Goal: Information Seeking & Learning: Learn about a topic

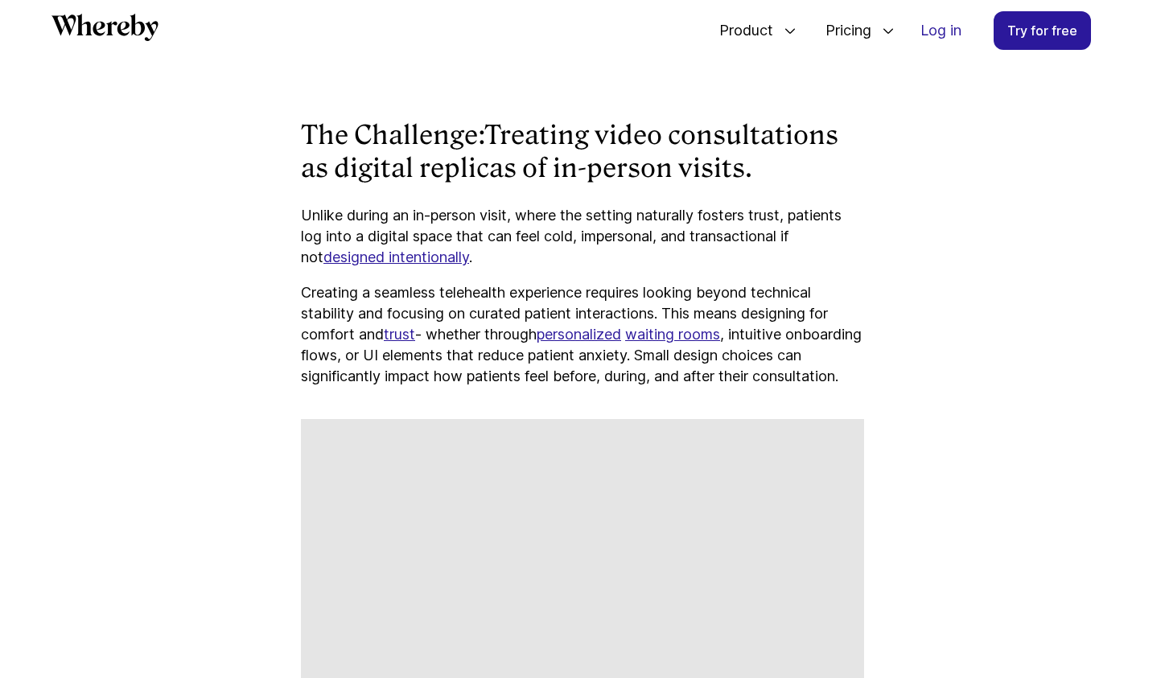
scroll to position [1510, 0]
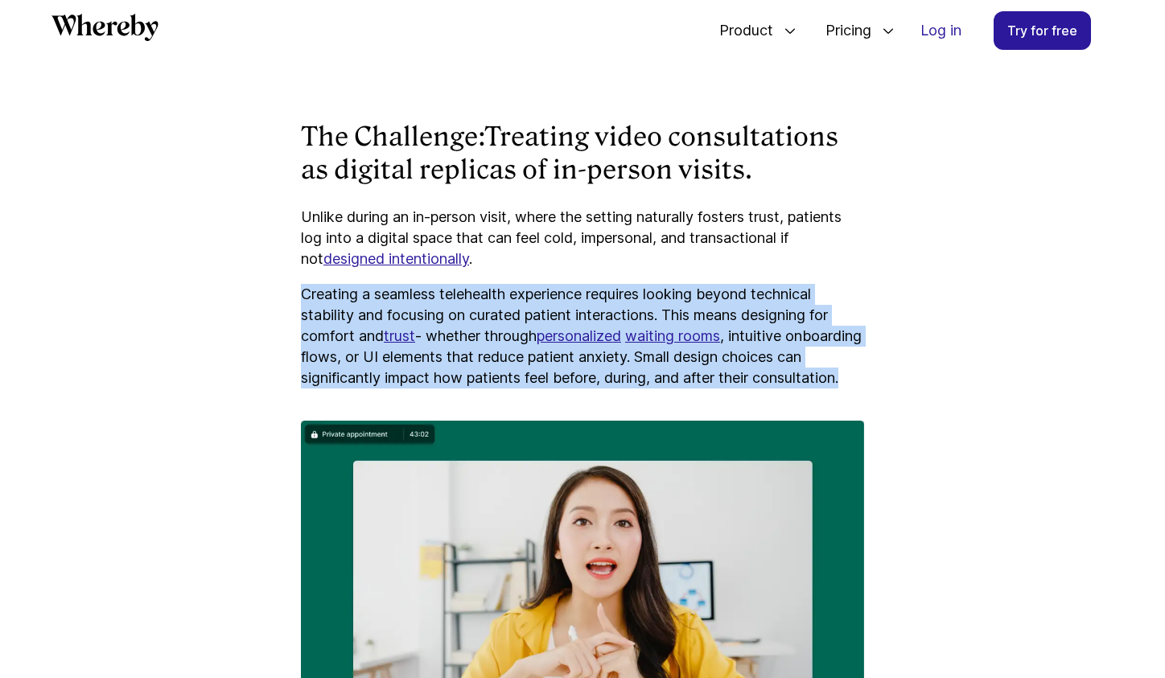
drag, startPoint x: 302, startPoint y: 292, endPoint x: 418, endPoint y: 409, distance: 164.9
copy p "Creating a seamless telehealth experience requires looking beyond technical sta…"
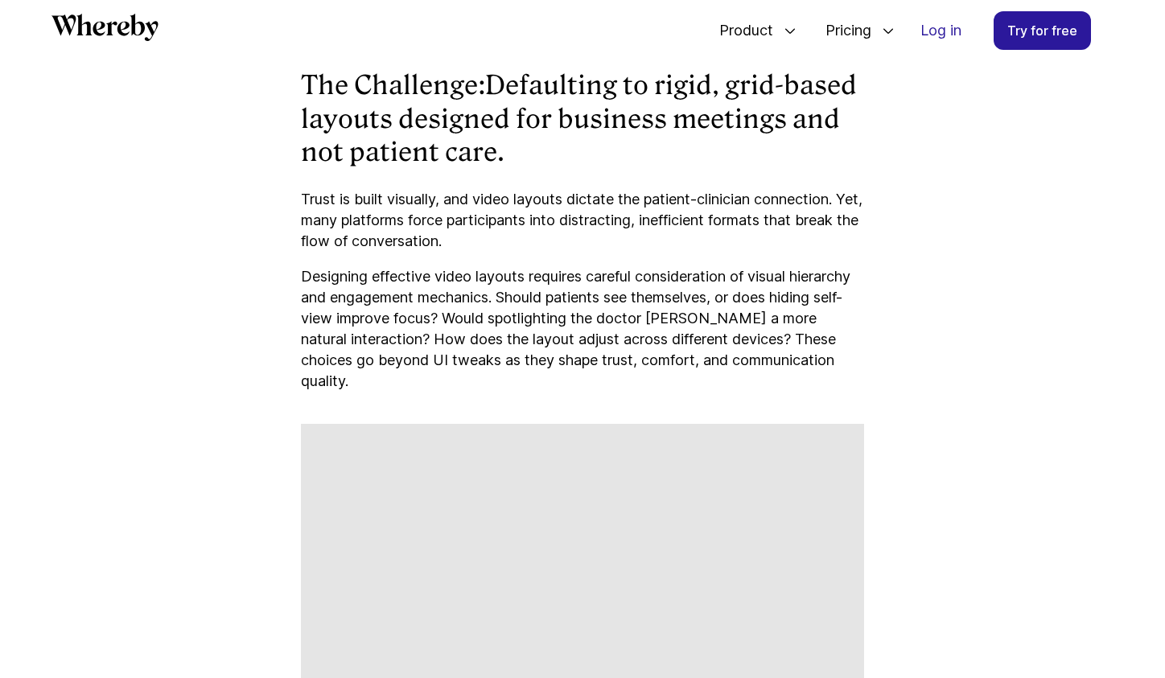
scroll to position [2420, 0]
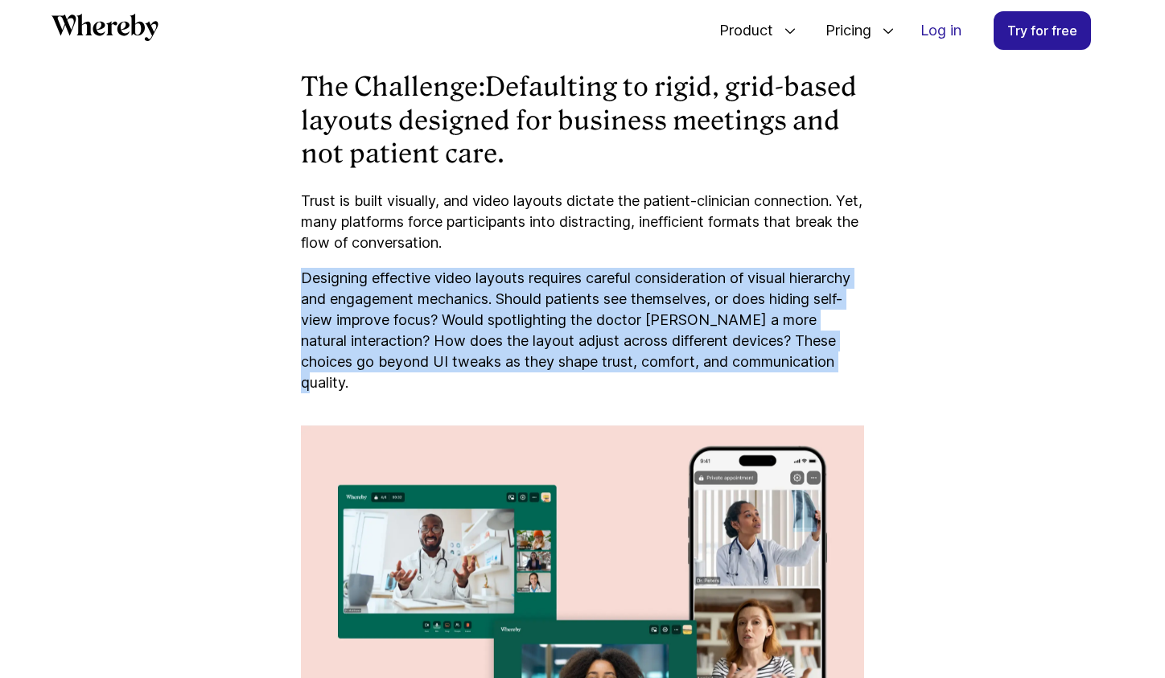
drag, startPoint x: 303, startPoint y: 300, endPoint x: 858, endPoint y: 390, distance: 562.2
click at [858, 390] on p "Designing effective video layouts requires careful consideration of visual hier…" at bounding box center [582, 330] width 563 height 125
copy p "Designing effective video layouts requires careful consideration of visual hier…"
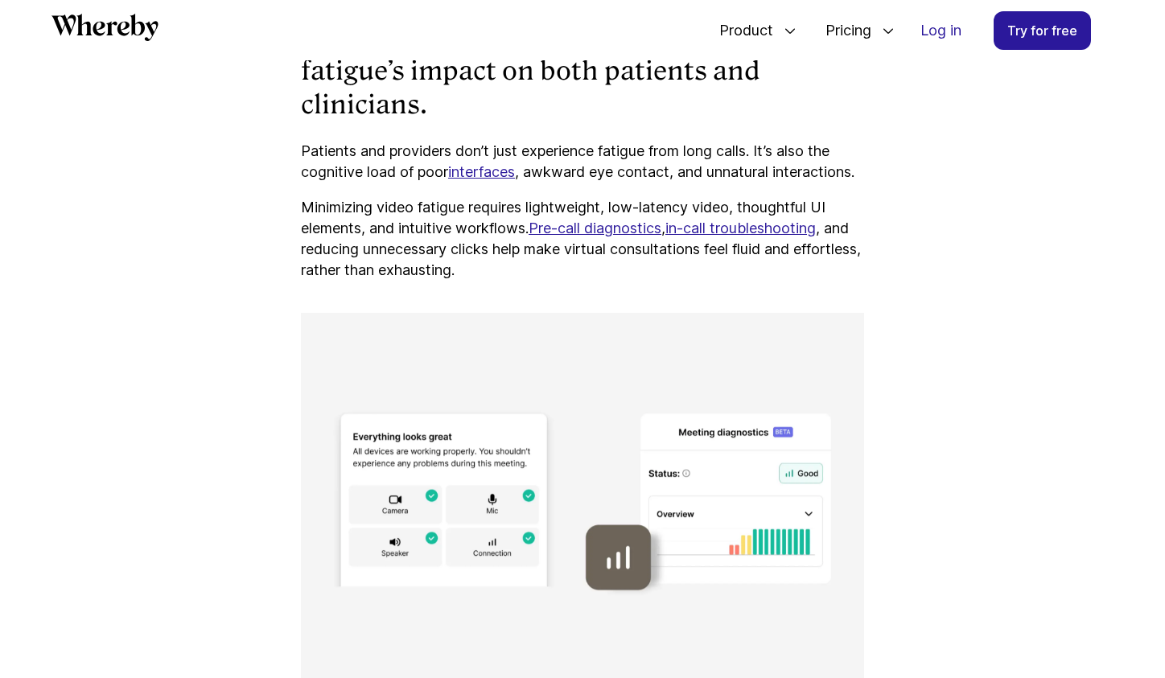
scroll to position [3334, 0]
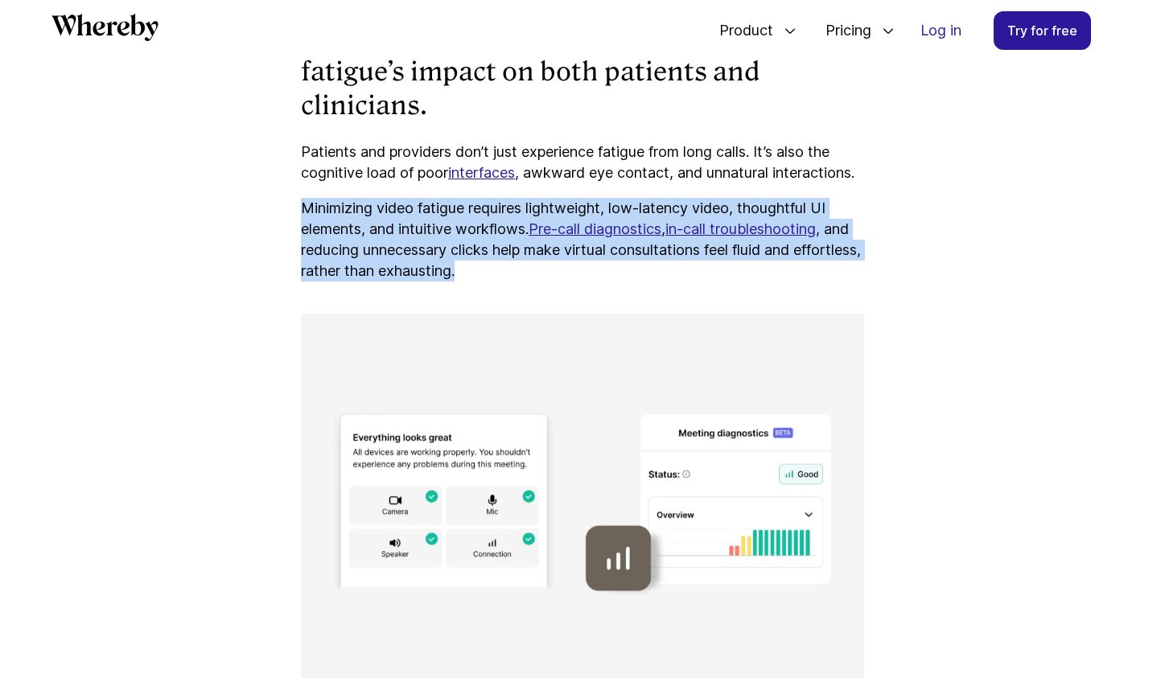
drag, startPoint x: 303, startPoint y: 228, endPoint x: 570, endPoint y: 296, distance: 275.4
click at [570, 281] on p "Minimizing video fatigue requires lightweight, low-latency video, thoughtful UI…" at bounding box center [582, 240] width 563 height 84
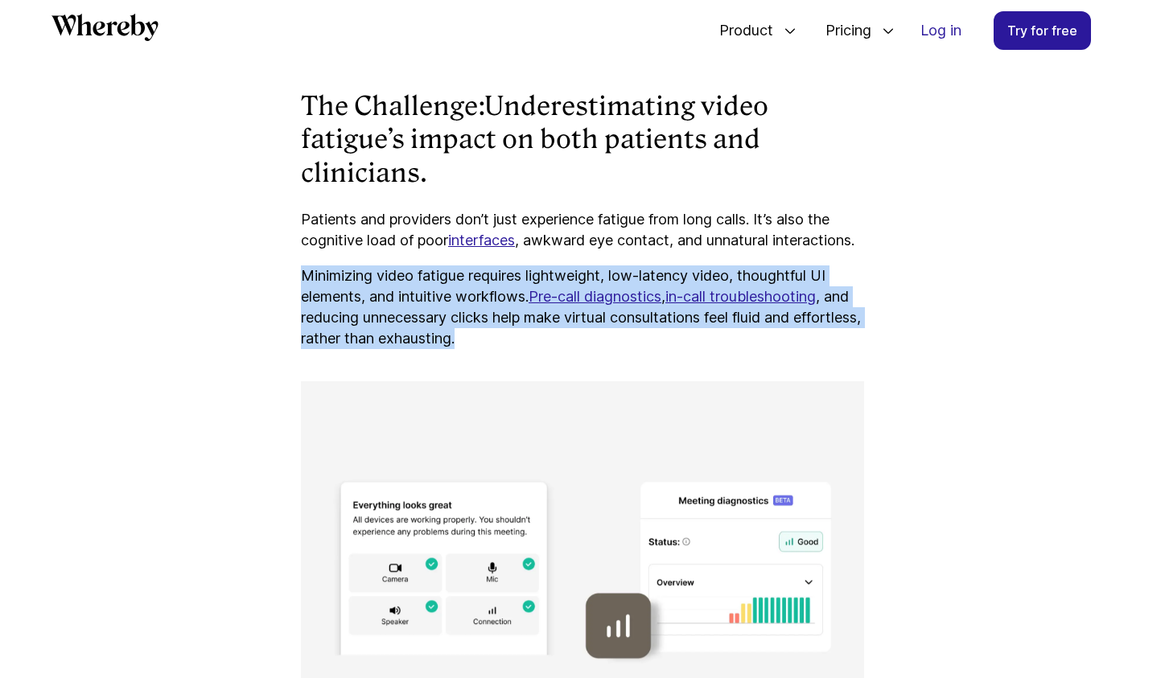
scroll to position [3262, 0]
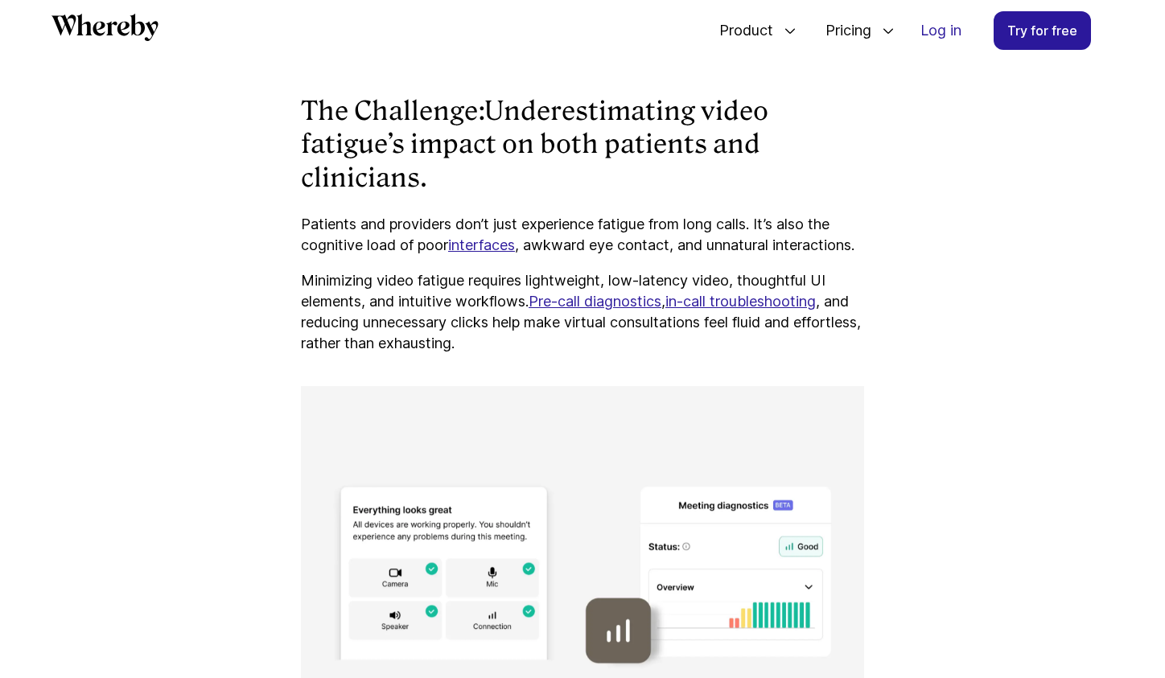
click at [495, 132] on h3 "The Challenge: Underestimating video fatigue’s impact on both patients and clin…" at bounding box center [582, 145] width 563 height 101
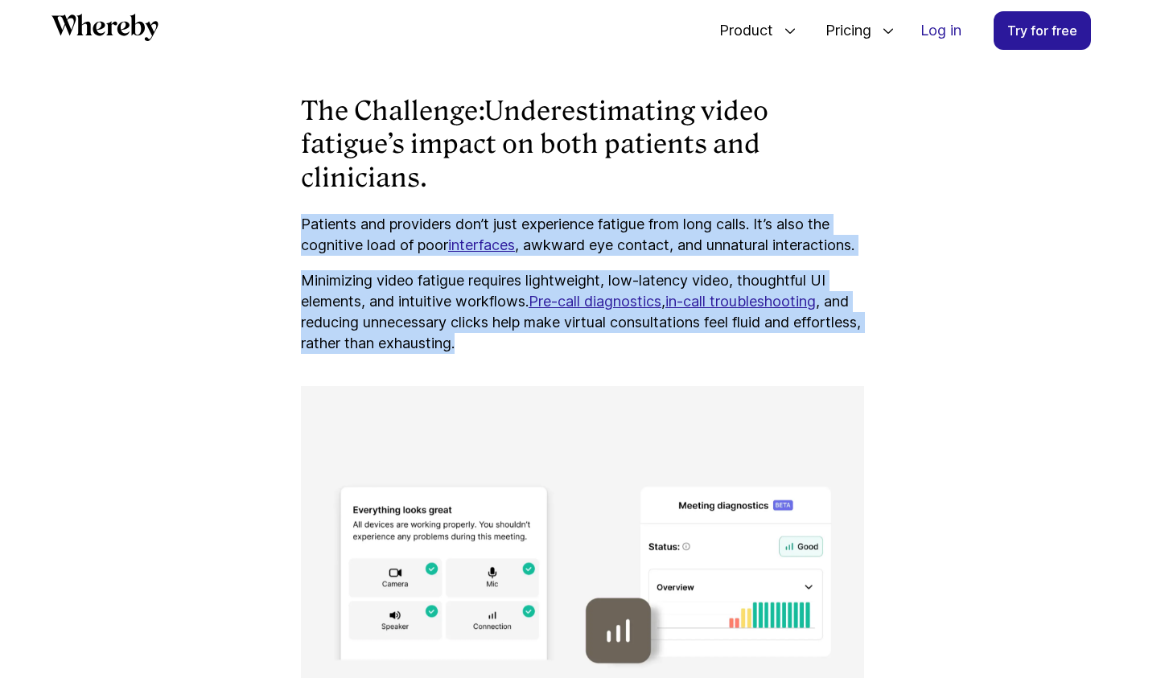
drag, startPoint x: 304, startPoint y: 225, endPoint x: 546, endPoint y: 367, distance: 280.4
copy div "Patients and providers don’t just experience fatigue from long calls. It’s also…"
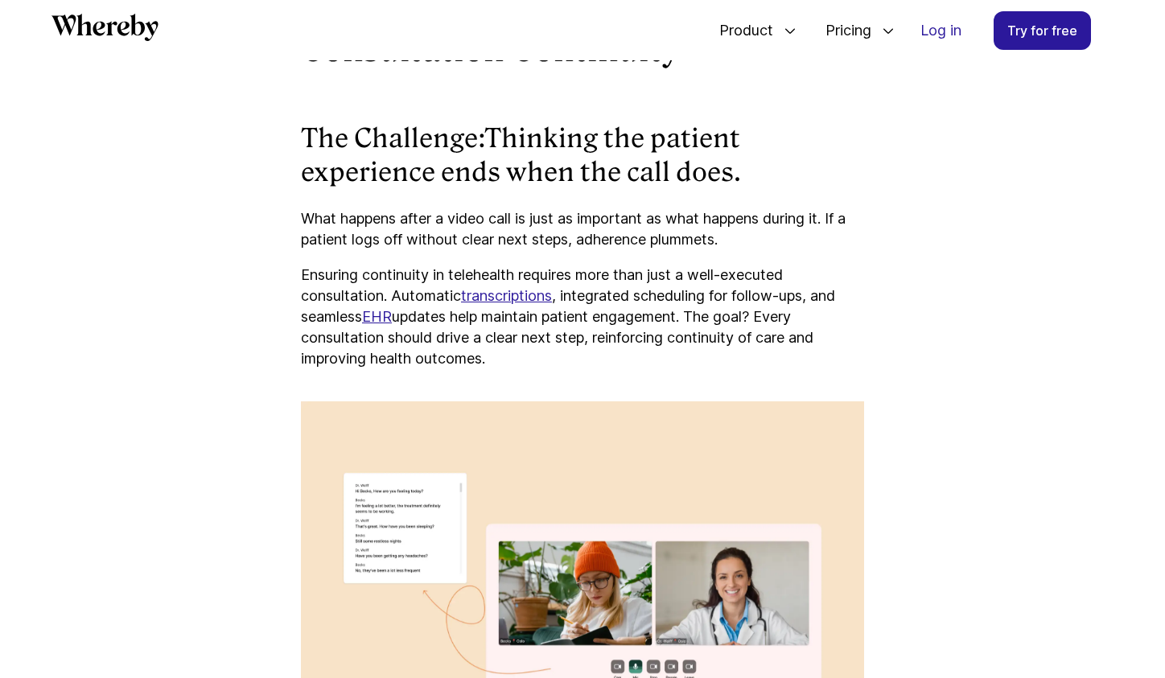
scroll to position [4104, 0]
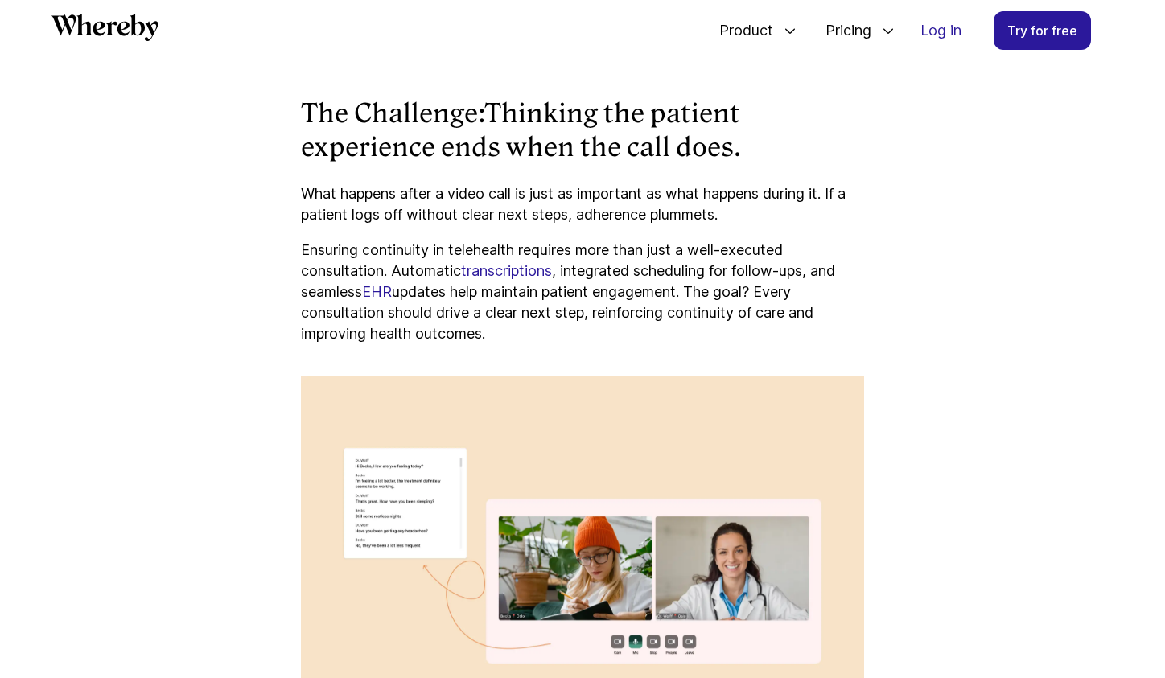
click at [351, 275] on p "Ensuring continuity in telehealth requires more than just a well-executed consu…" at bounding box center [582, 292] width 563 height 105
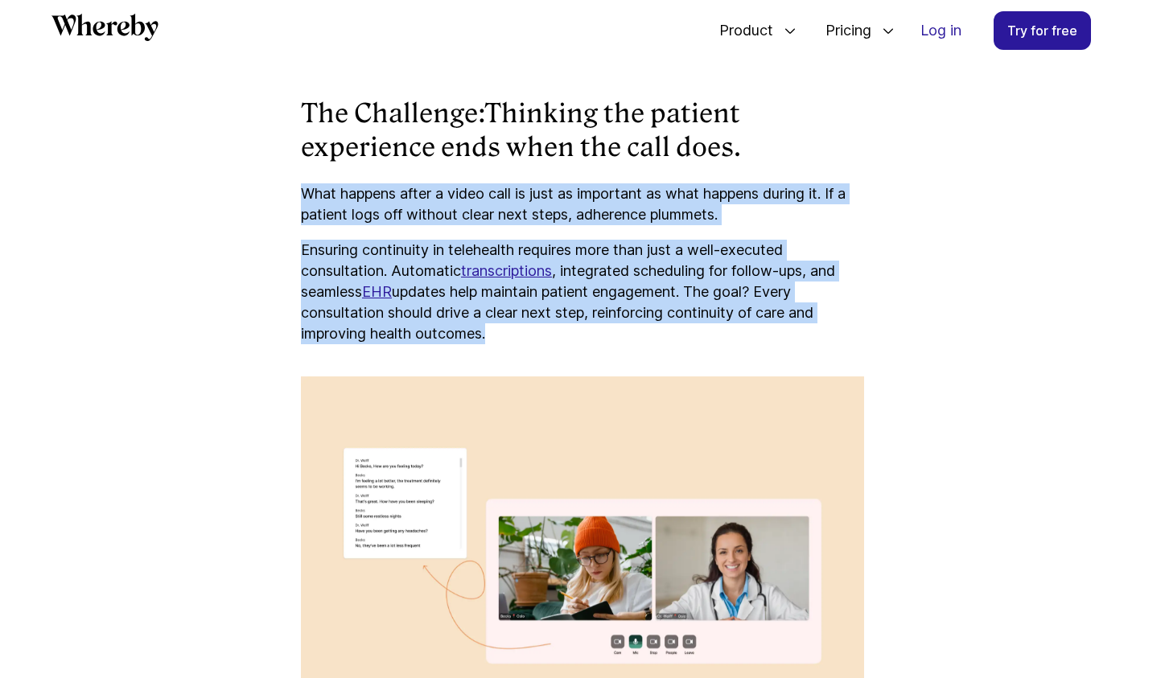
drag, startPoint x: 302, startPoint y: 213, endPoint x: 531, endPoint y: 378, distance: 282.4
click at [531, 378] on div "Product Managers in telehealth carry a massive responsibility: delivering techn…" at bounding box center [582, 271] width 563 height 7346
copy div "What happens after a video call is just as important as what happens during it.…"
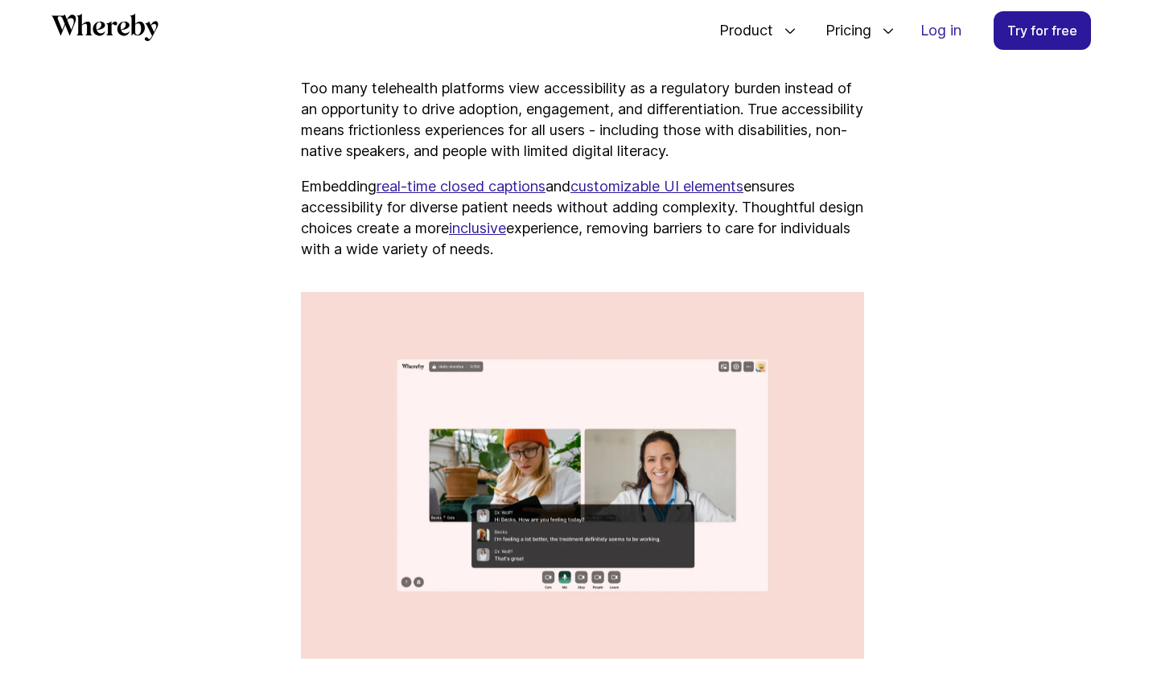
scroll to position [5036, 0]
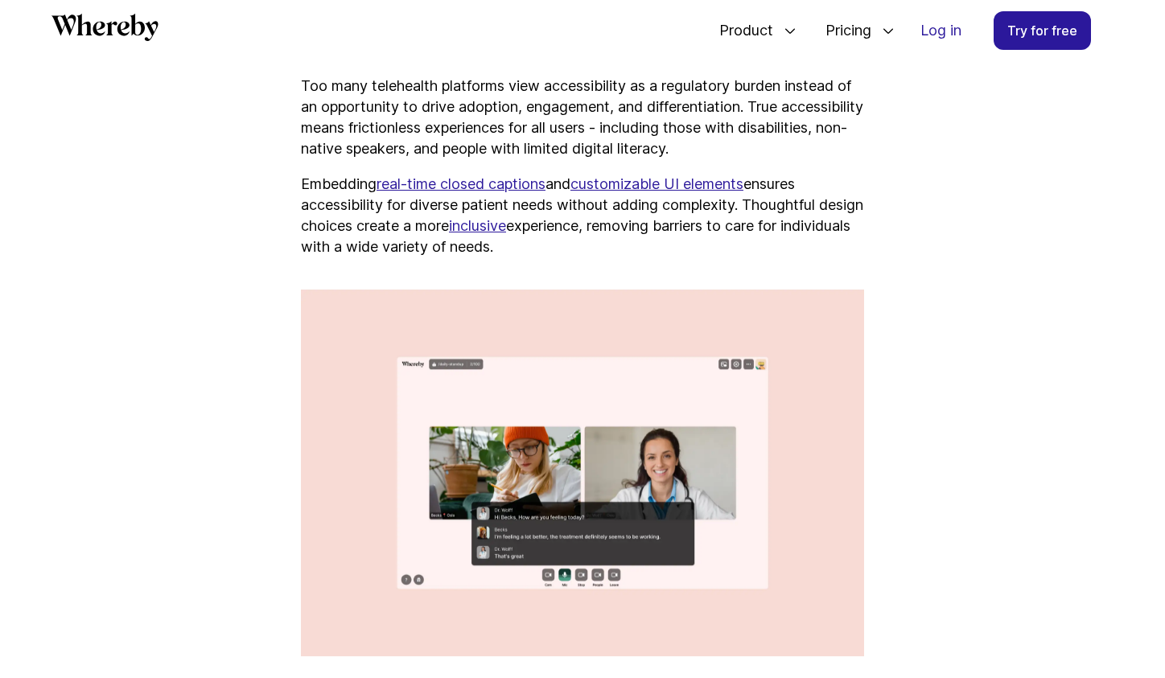
drag, startPoint x: 300, startPoint y: 203, endPoint x: 583, endPoint y: 273, distance: 291.6
click at [583, 257] on p "Embedding real-time closed captions and customizable UI elements ensures access…" at bounding box center [582, 216] width 563 height 84
copy p "Embedding real-time closed captions and customizable UI elements ensures access…"
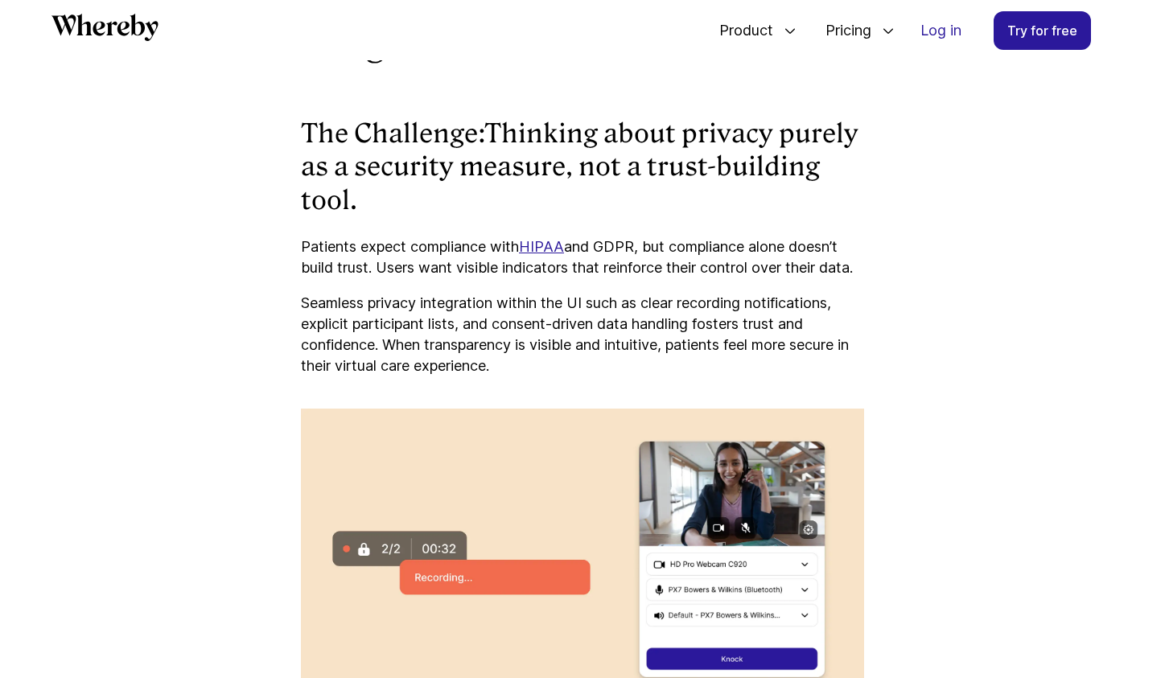
scroll to position [5767, 0]
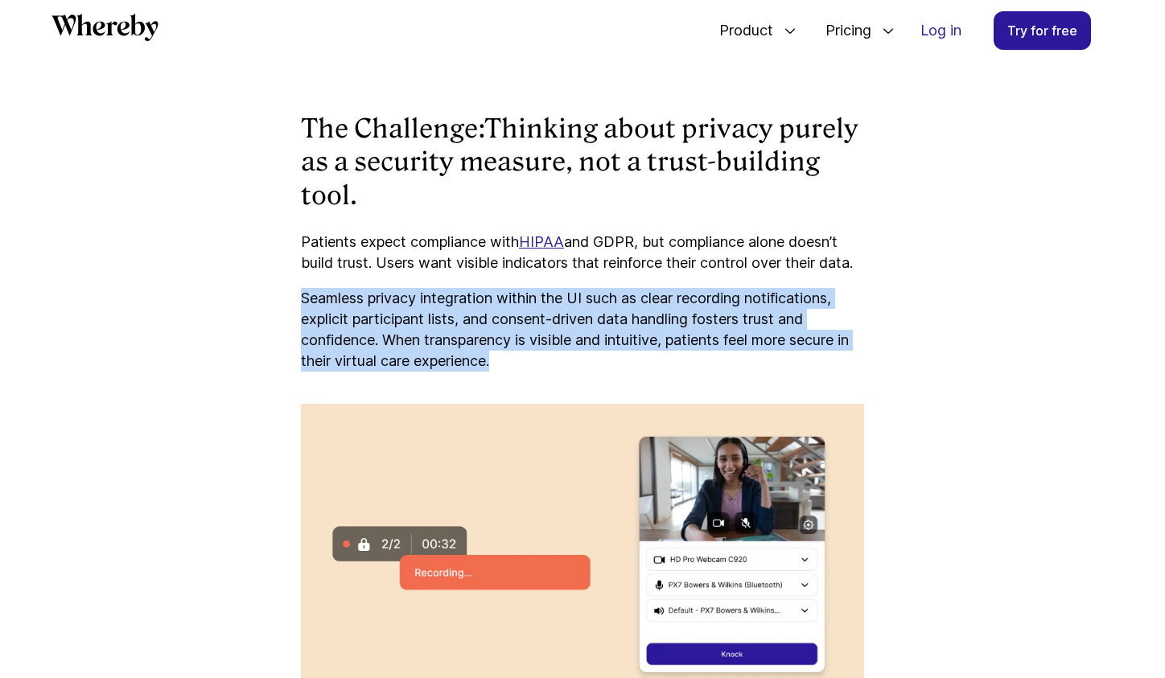
drag, startPoint x: 301, startPoint y: 341, endPoint x: 527, endPoint y: 405, distance: 234.8
click at [527, 372] on p "Seamless privacy integration within the UI such as clear recording notification…" at bounding box center [582, 330] width 563 height 84
copy p "Seamless privacy integration within the UI such as clear recording notification…"
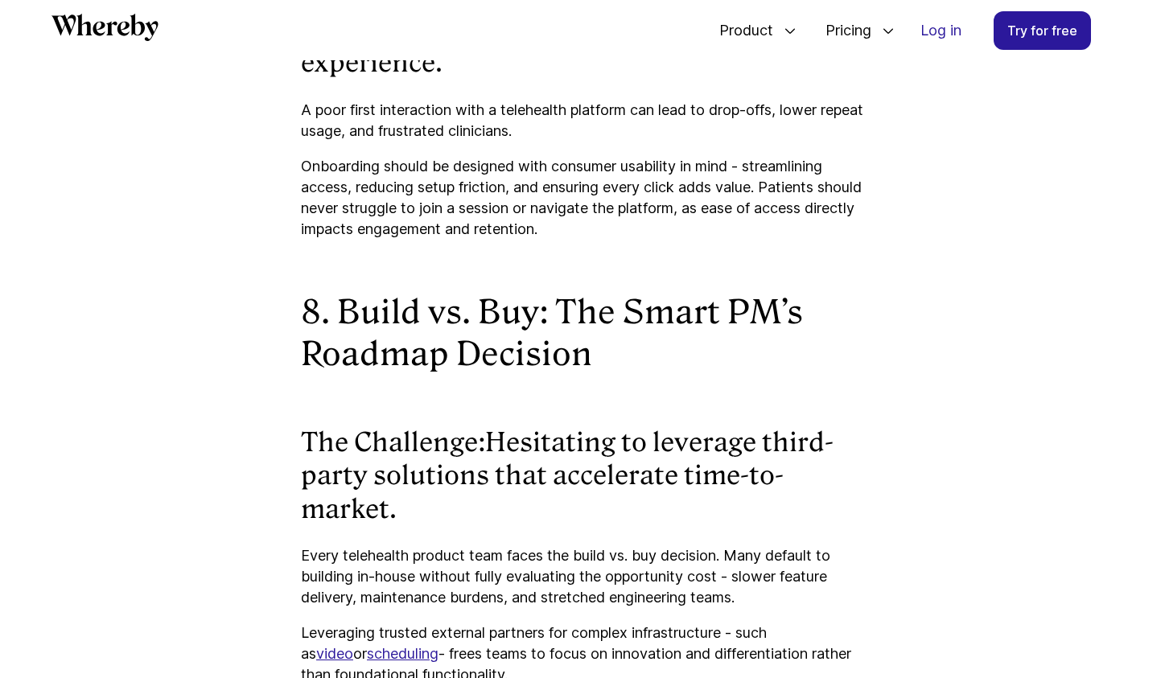
scroll to position [6650, 0]
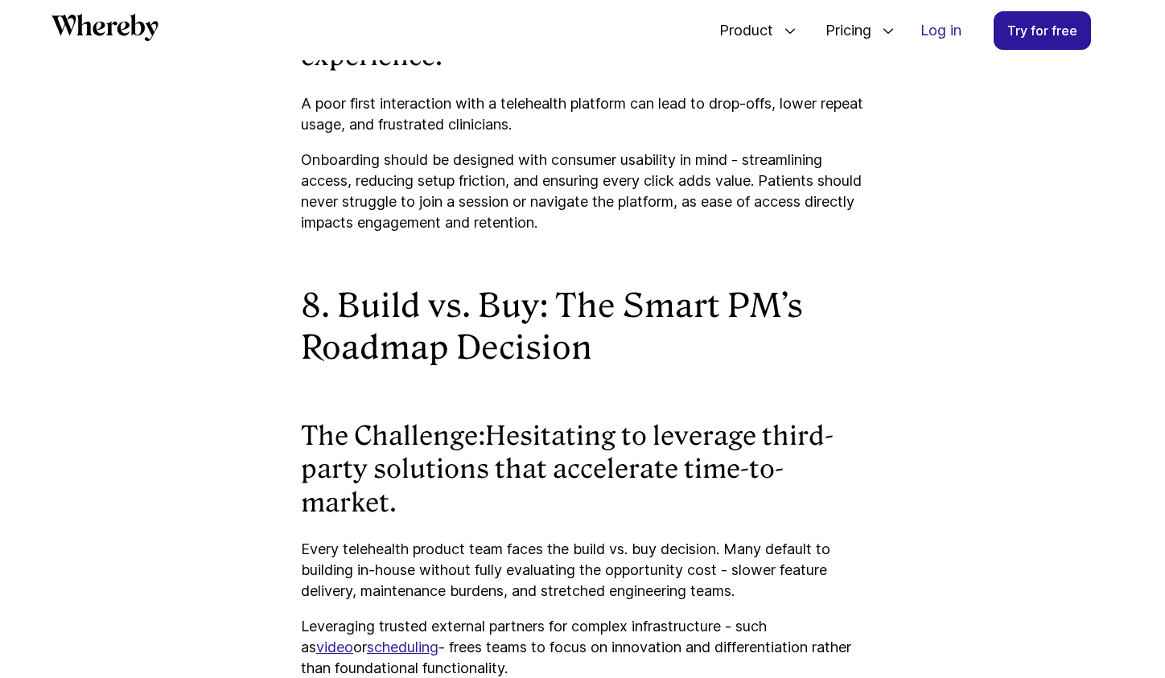
click at [444, 233] on p "Onboarding should be designed with consumer usability in mind - streamlining ac…" at bounding box center [582, 192] width 563 height 84
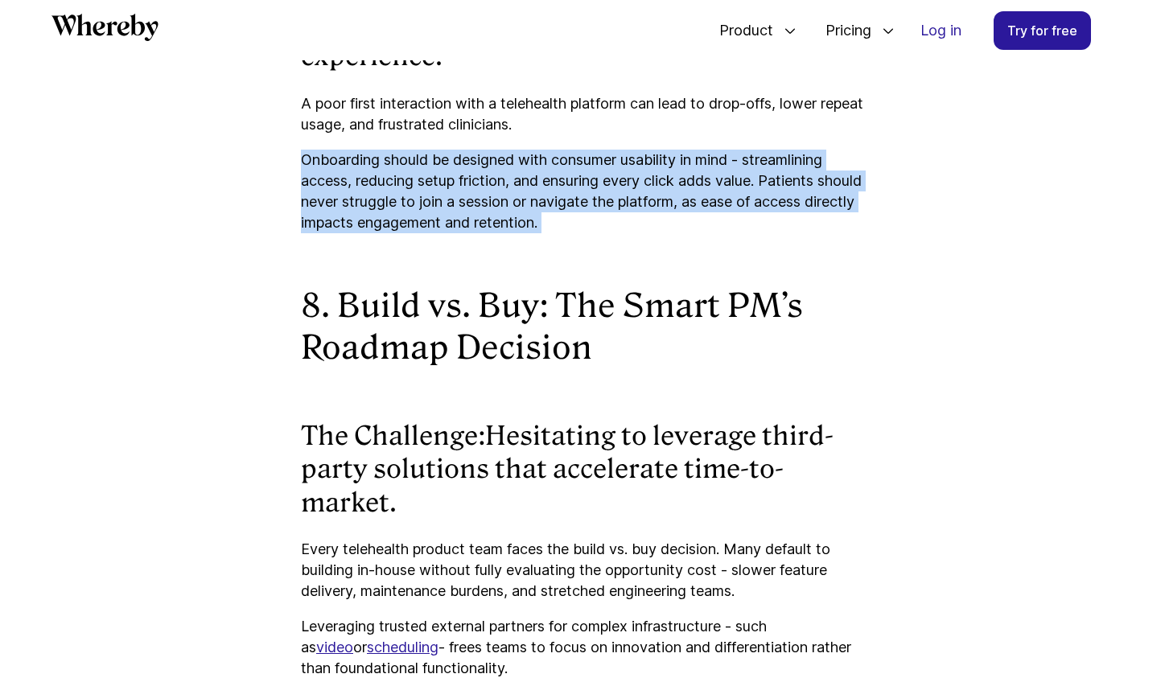
click at [444, 233] on p "Onboarding should be designed with consumer usability in mind - streamlining ac…" at bounding box center [582, 192] width 563 height 84
copy p "Onboarding should be designed with consumer usability in mind - streamlining ac…"
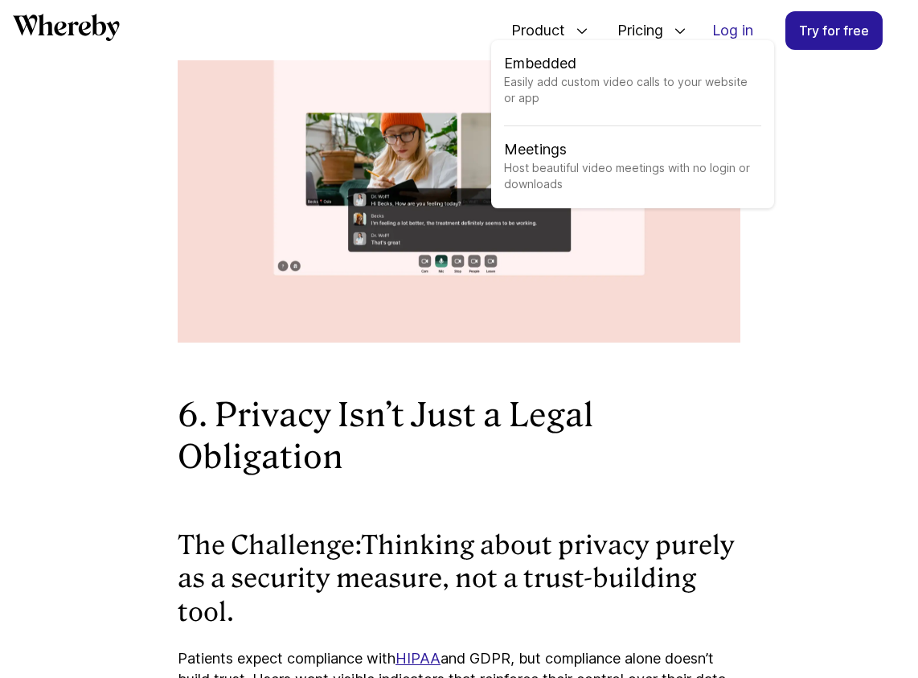
scroll to position [5344, 0]
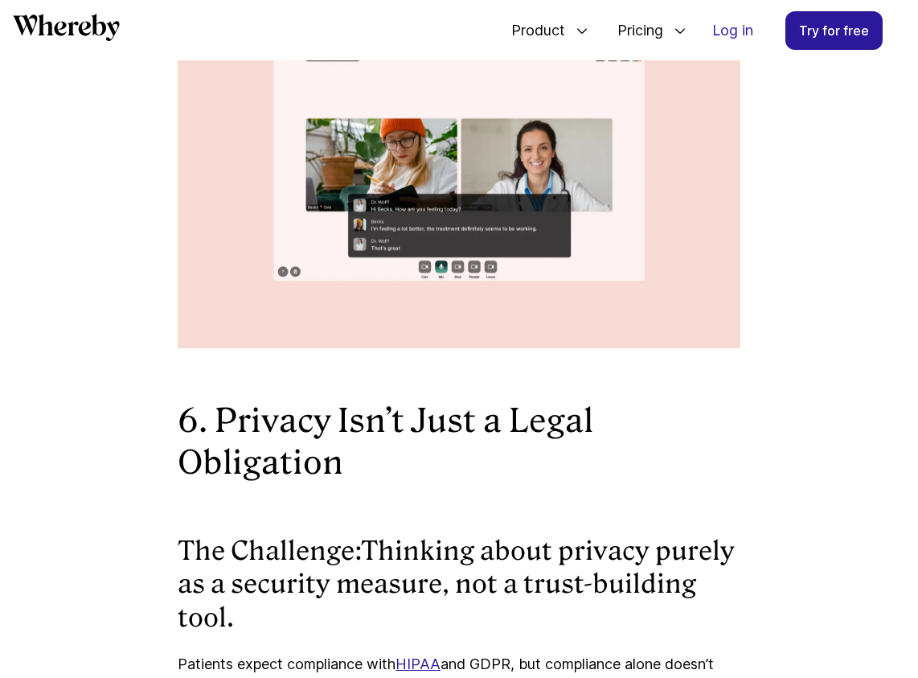
click at [99, 30] on icon "Whereby" at bounding box center [66, 27] width 107 height 27
